Goal: Check status: Check status

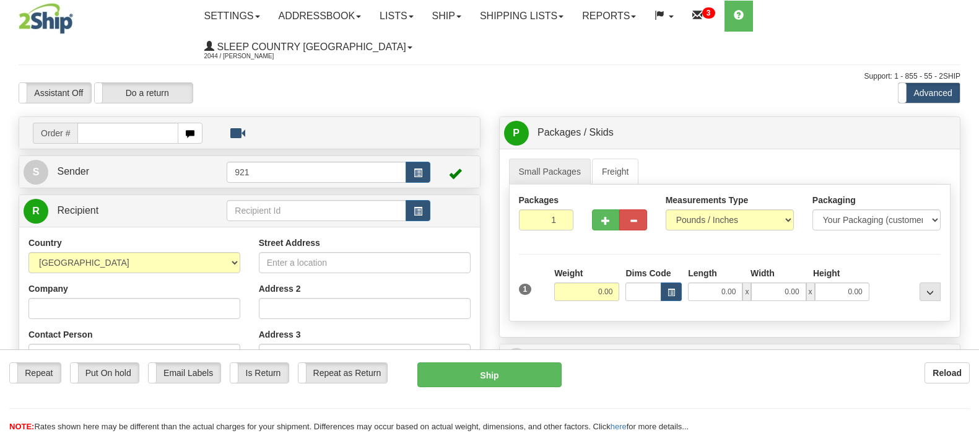
click at [553, 15] on link "Shipping lists" at bounding box center [521, 16] width 102 height 31
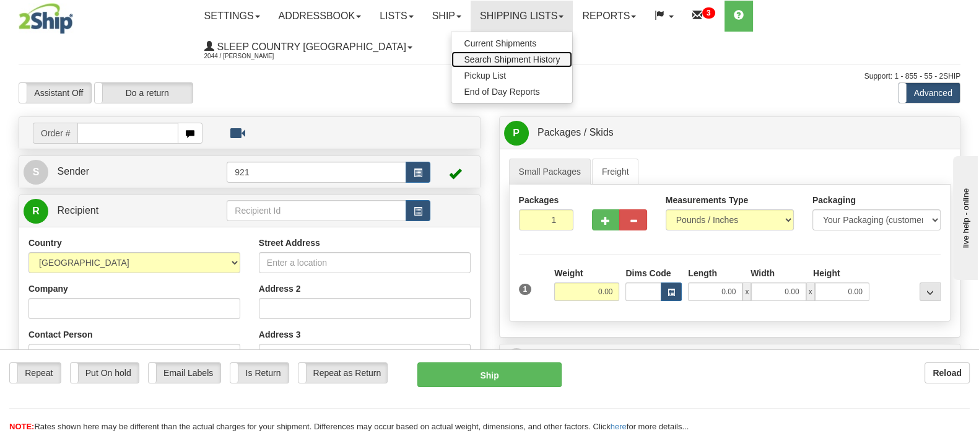
click at [555, 56] on span "Search Shipment History" at bounding box center [512, 59] width 96 height 10
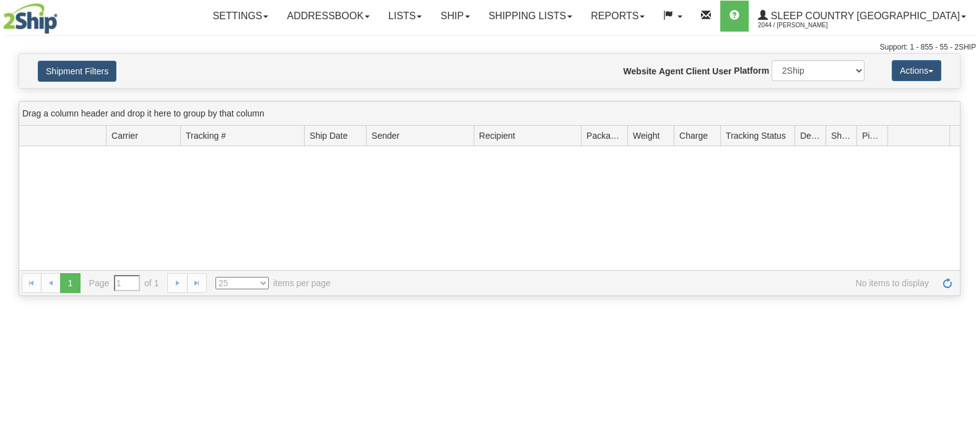
type input "From [DATE] To [DATE]"
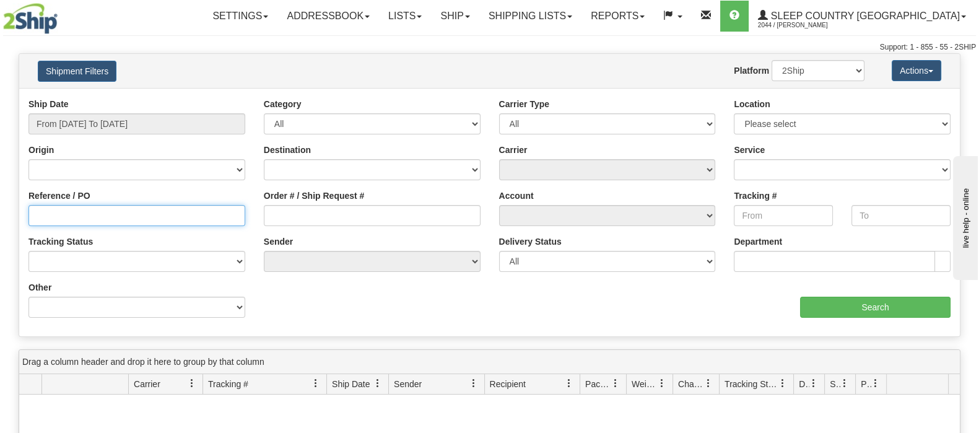
click at [134, 209] on input "Reference / PO" at bounding box center [136, 215] width 217 height 21
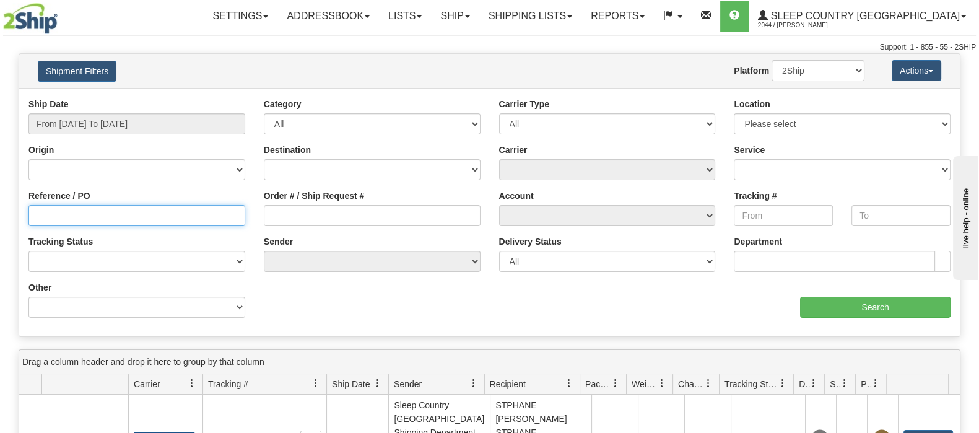
paste input "9002I034776"
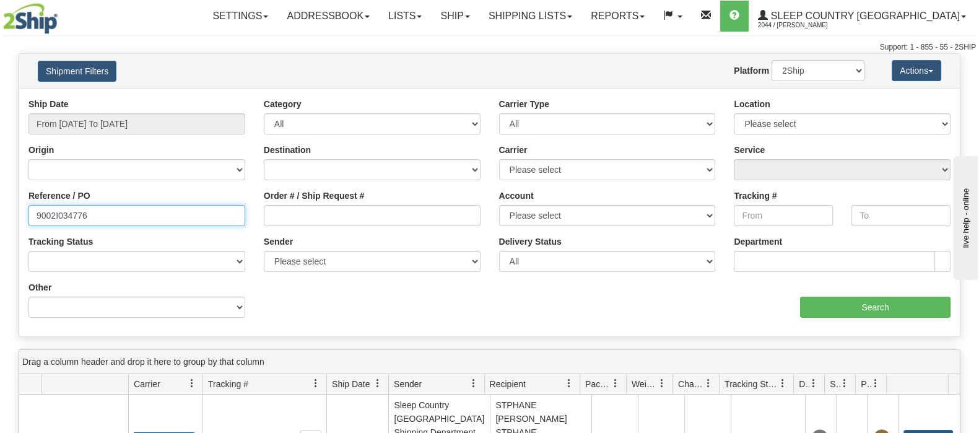
type input "9002I034776"
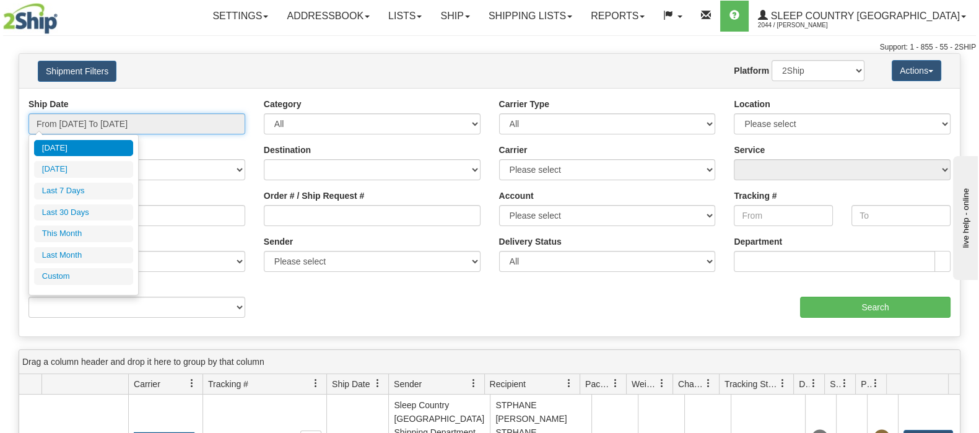
click at [122, 119] on input "From 09/03/2025 To 09/04/2025" at bounding box center [136, 123] width 217 height 21
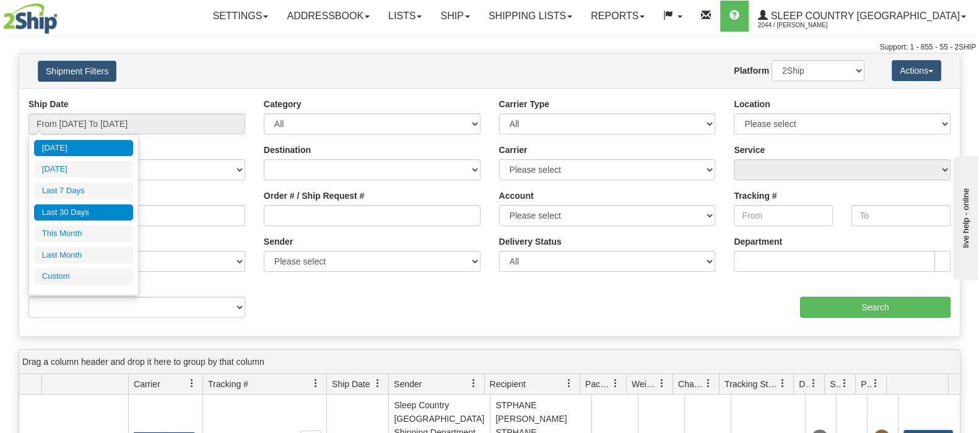
click at [91, 210] on li "Last 30 Days" at bounding box center [83, 212] width 99 height 17
type input "From 08/06/2025 To 09/04/2025"
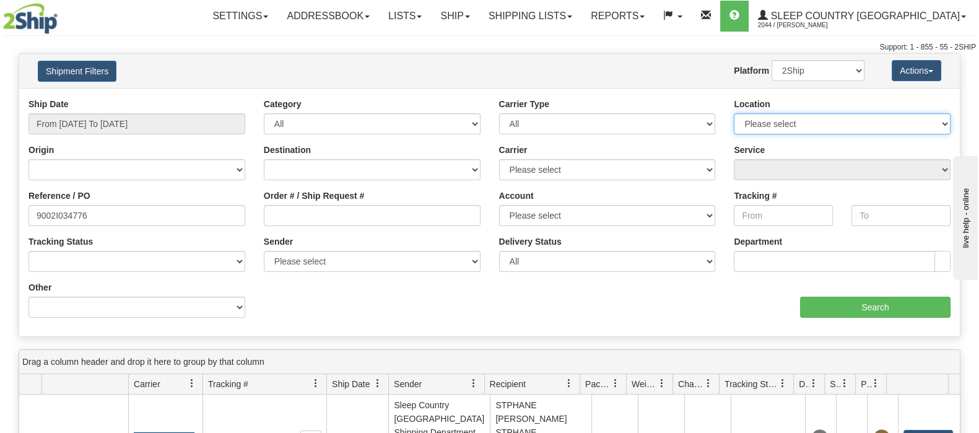
click at [900, 119] on select "Please select Old Toronto DC 921 922 93 94 97 390 915 916 98 902 95 96 90 91 92…" at bounding box center [842, 123] width 217 height 21
click at [142, 31] on div at bounding box center [79, 18] width 153 height 31
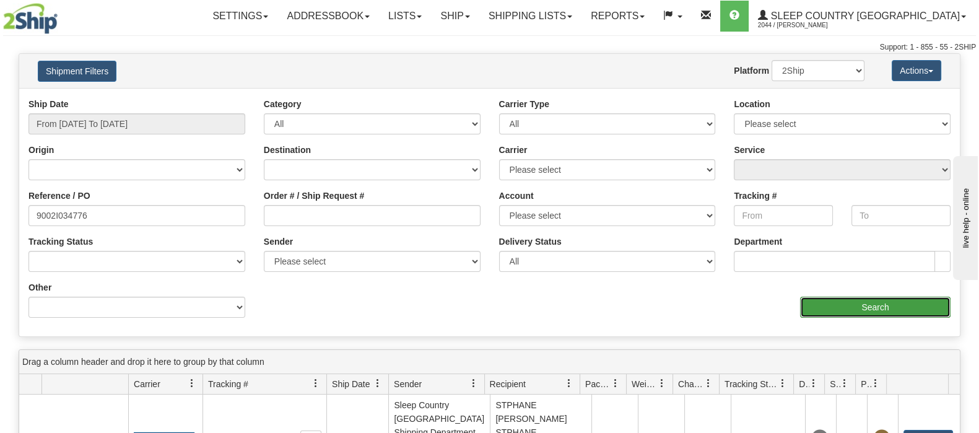
click at [873, 304] on input "Search" at bounding box center [875, 307] width 150 height 21
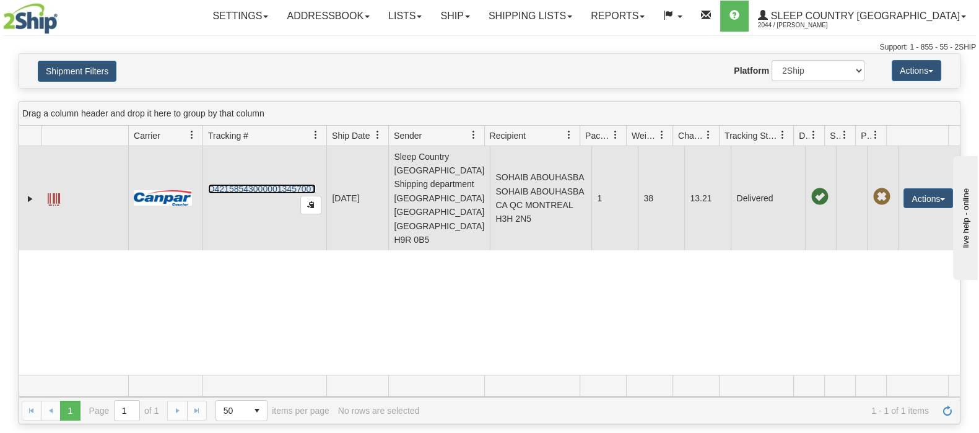
click at [230, 184] on link "D421585430000013457001" at bounding box center [262, 189] width 108 height 10
